Goal: Find specific page/section: Find specific page/section

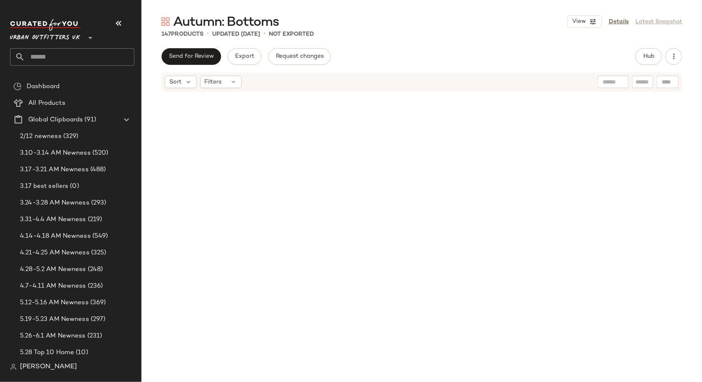
scroll to position [3253, 0]
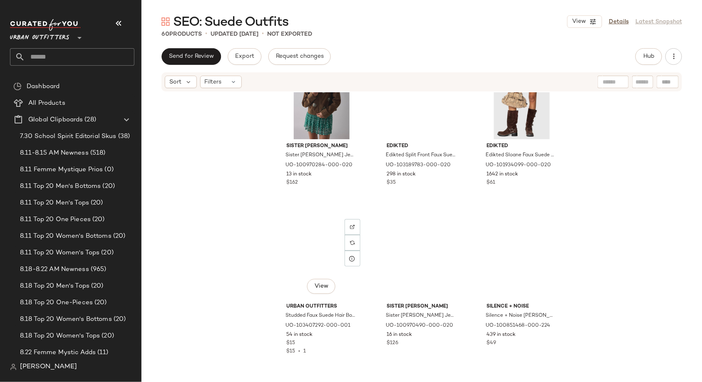
scroll to position [304, 0]
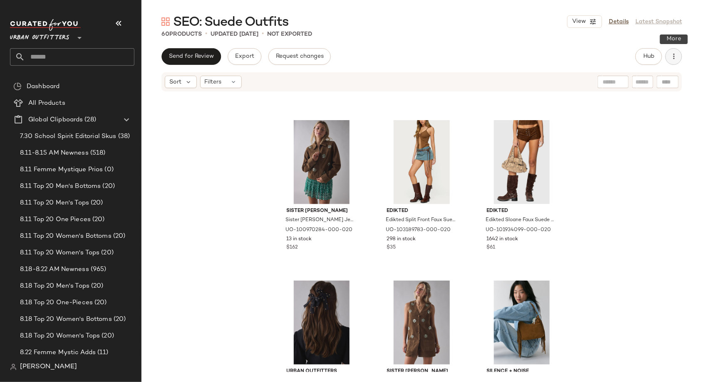
click at [673, 56] on icon "button" at bounding box center [673, 56] width 8 height 8
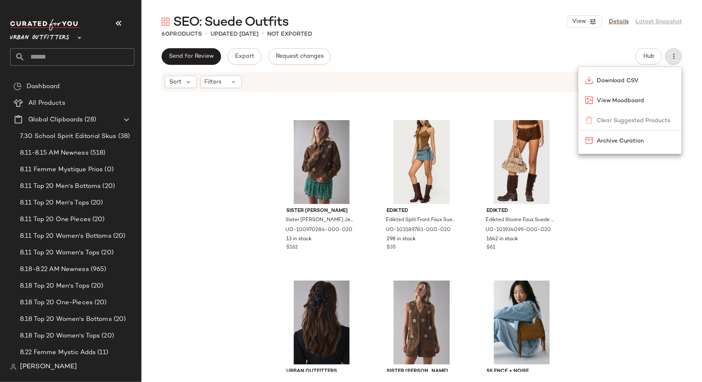
click at [647, 45] on div "SEO: Suede Outfits View Details Latest Snapshot 60 Products • updated [DATE] • …" at bounding box center [421, 197] width 560 height 369
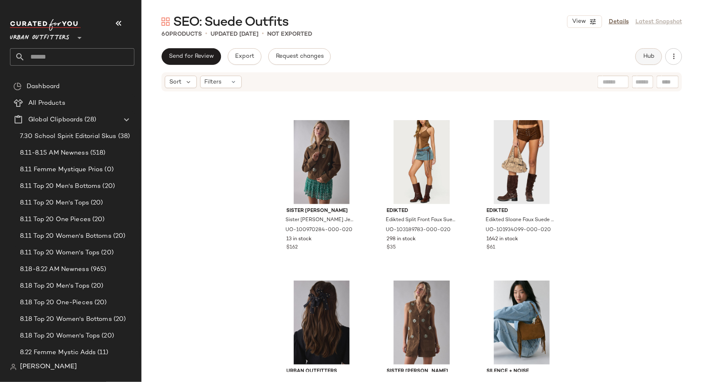
click at [647, 61] on button "Hub" at bounding box center [648, 56] width 27 height 17
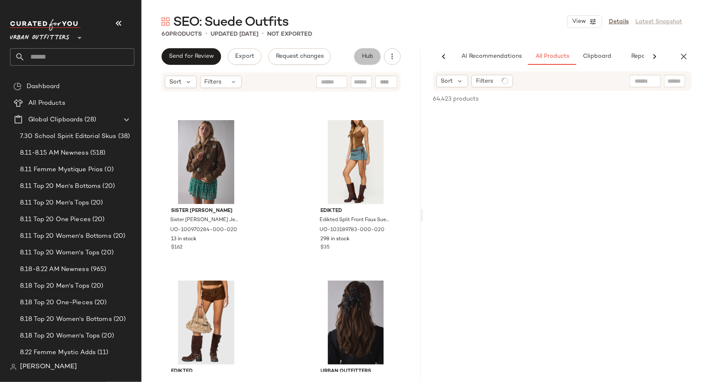
scroll to position [0, 22]
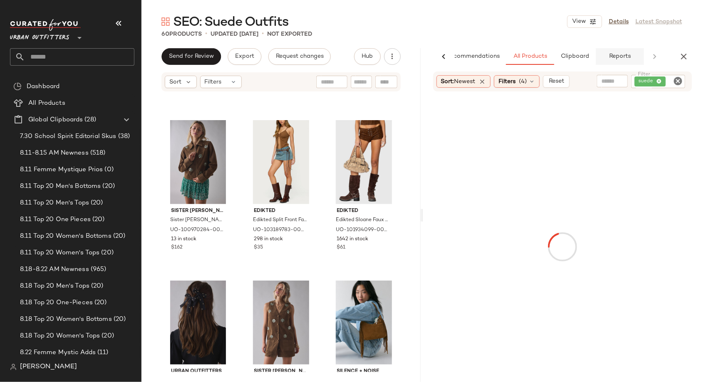
click at [606, 57] on button "Reports" at bounding box center [619, 56] width 48 height 17
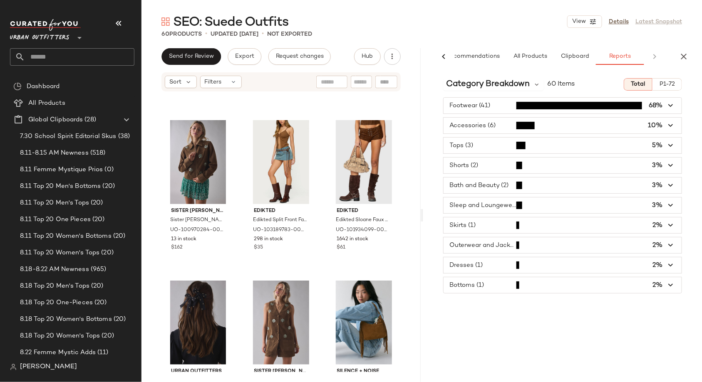
click at [526, 131] on span "button" at bounding box center [562, 126] width 238 height 16
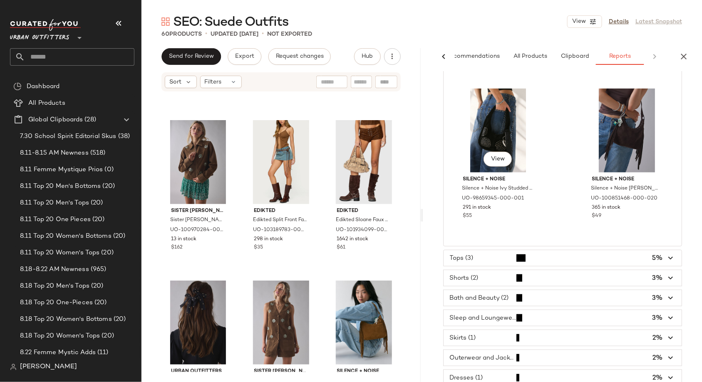
scroll to position [400, 0]
